Goal: Obtain resource: Download file/media

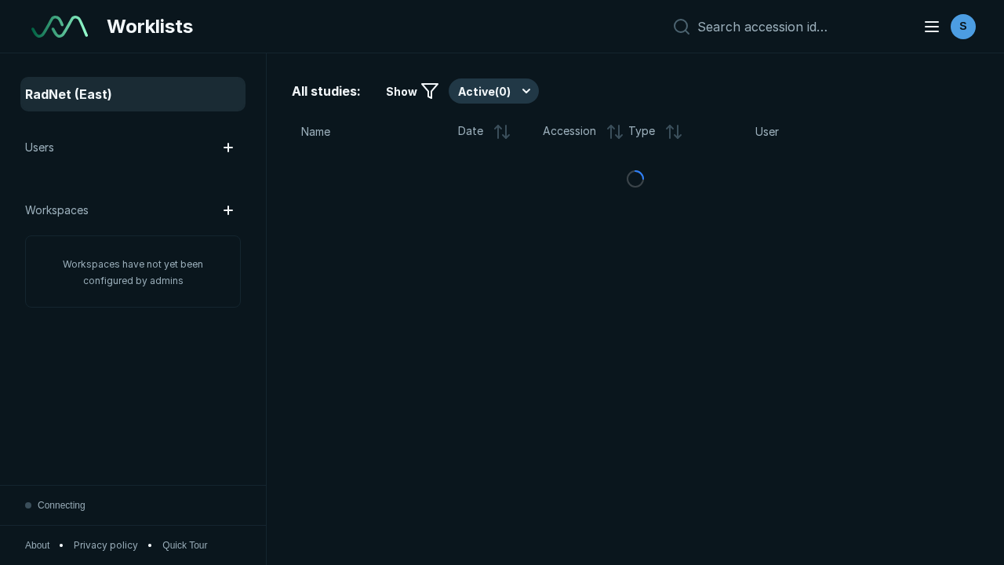
scroll to position [4285, 6536]
